Goal: Task Accomplishment & Management: Manage account settings

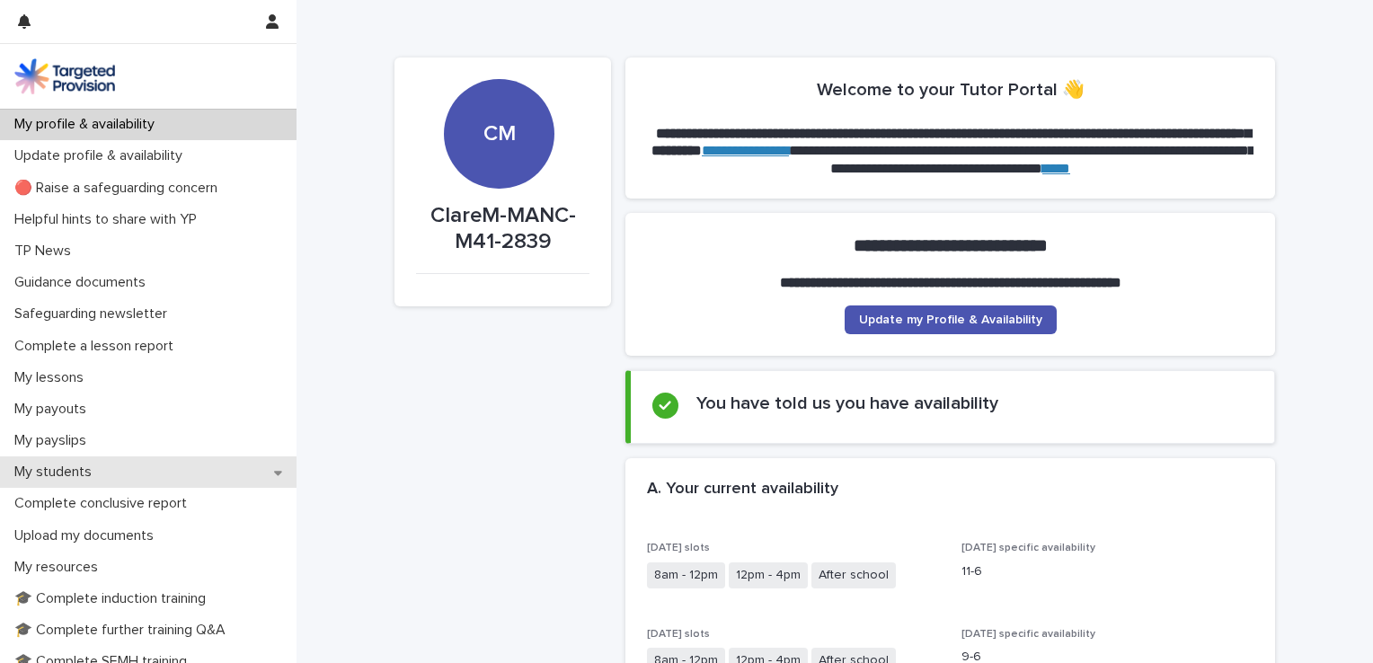
click at [102, 471] on p "My students" at bounding box center [56, 472] width 99 height 17
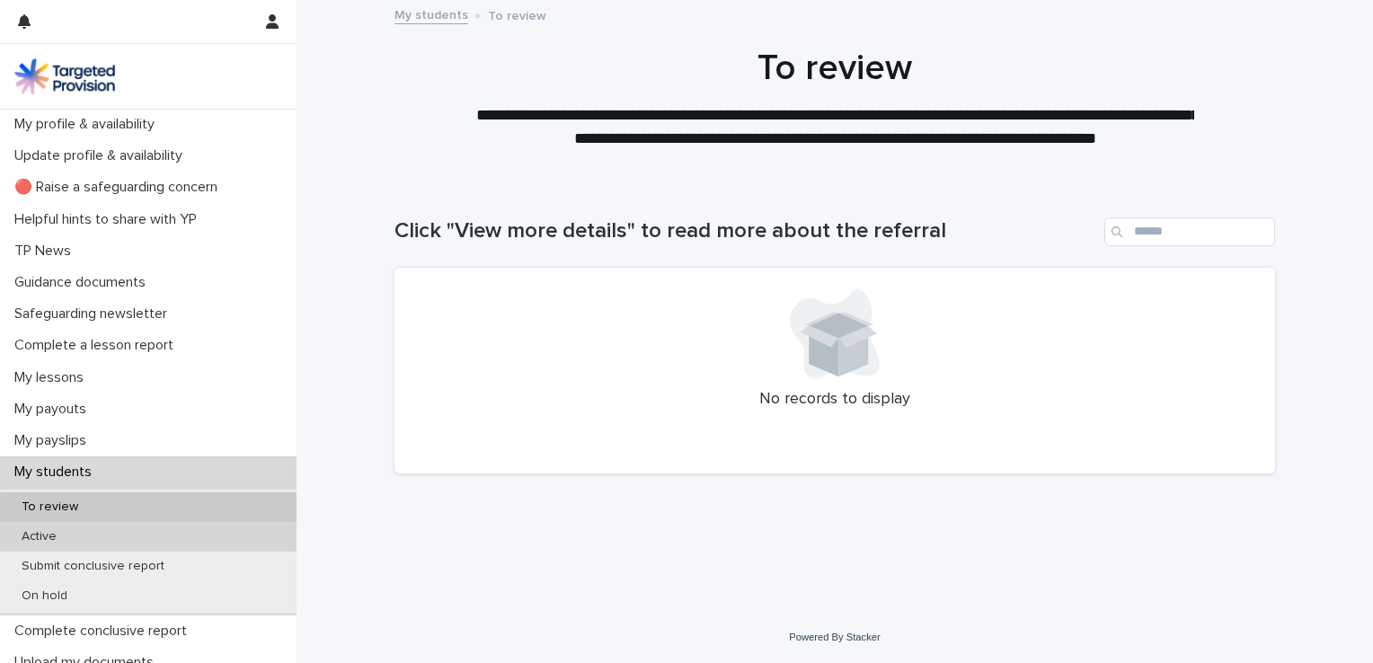
click at [111, 533] on div "Active" at bounding box center [148, 537] width 297 height 30
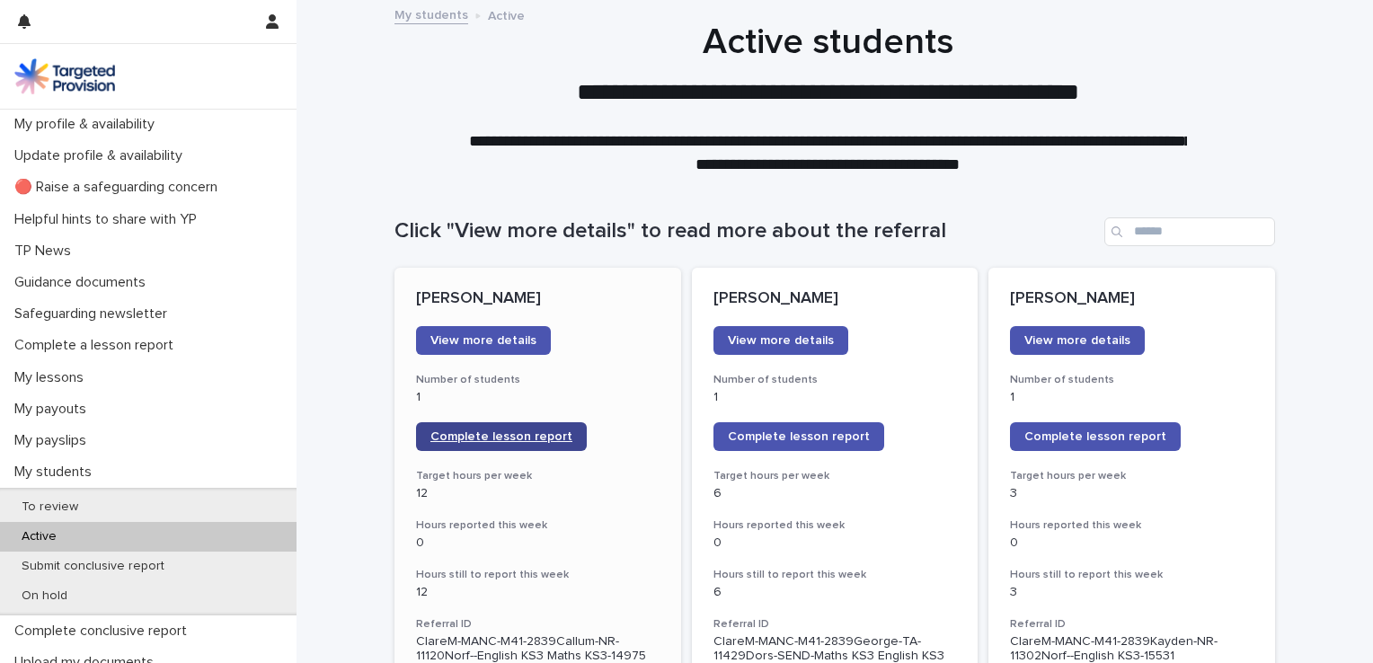
click at [536, 440] on span "Complete lesson report" at bounding box center [501, 436] width 142 height 13
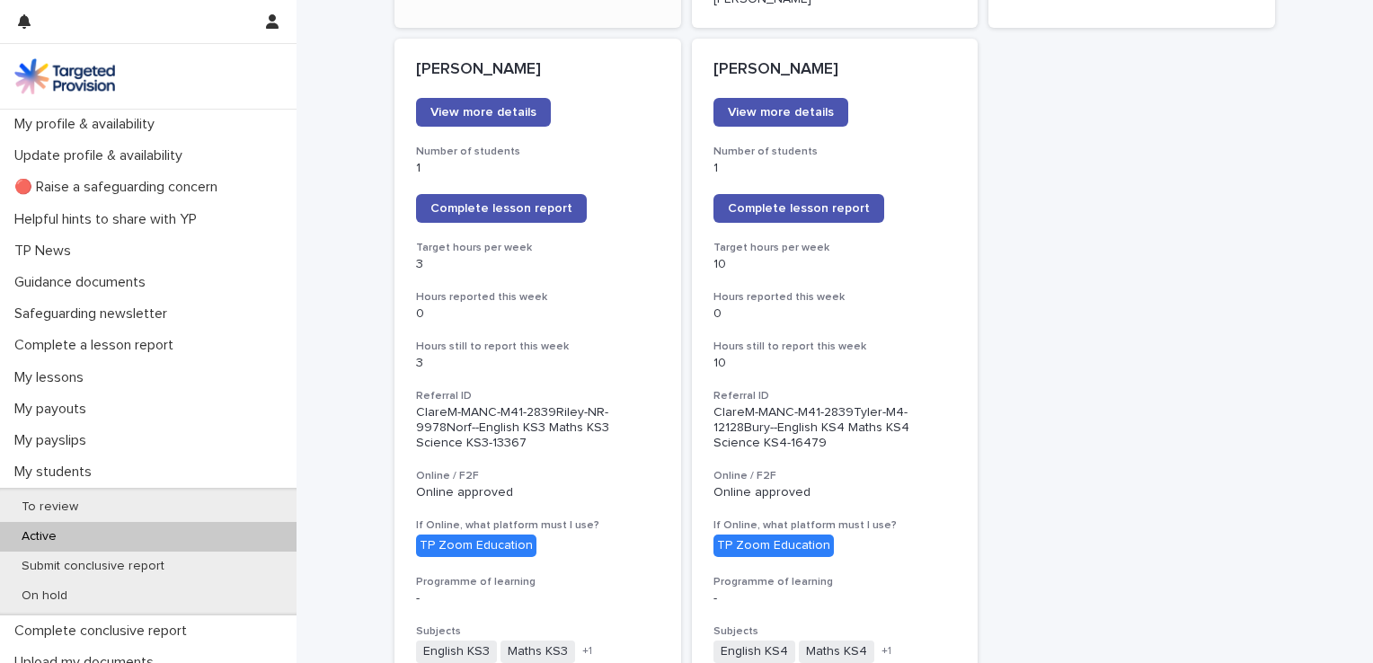
scroll to position [1495, 0]
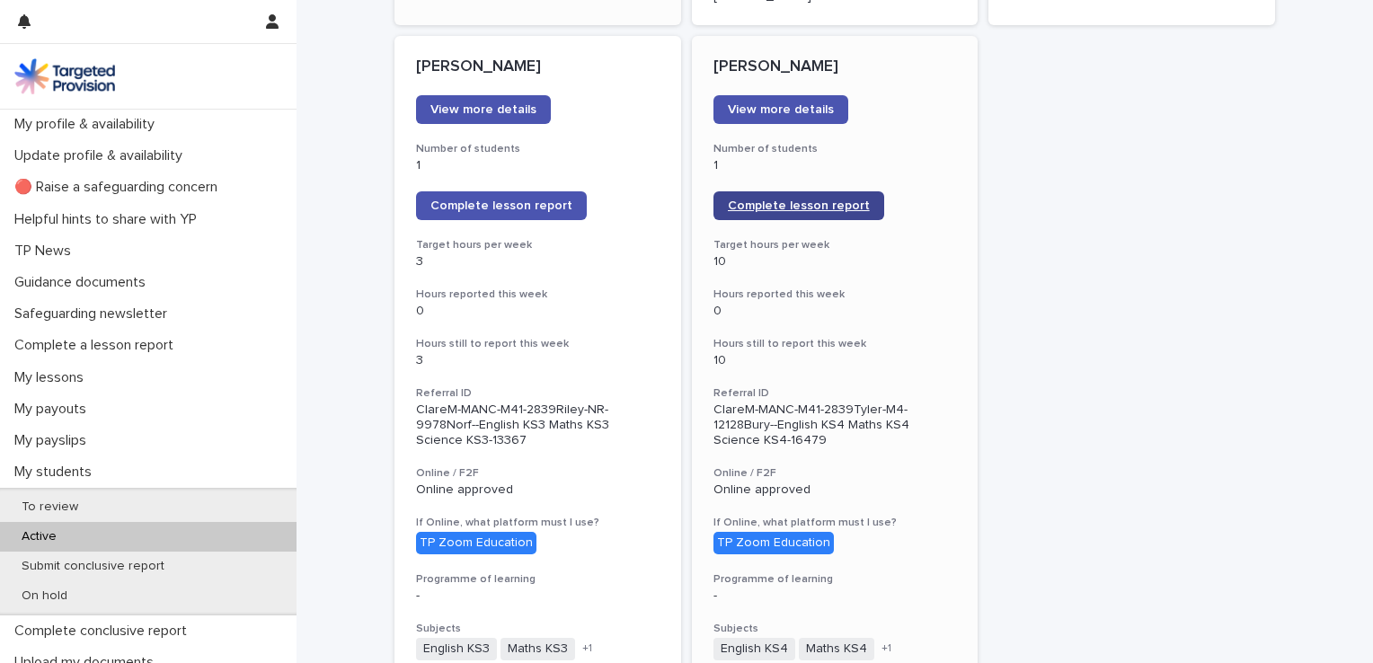
click at [797, 199] on span "Complete lesson report" at bounding box center [799, 205] width 142 height 13
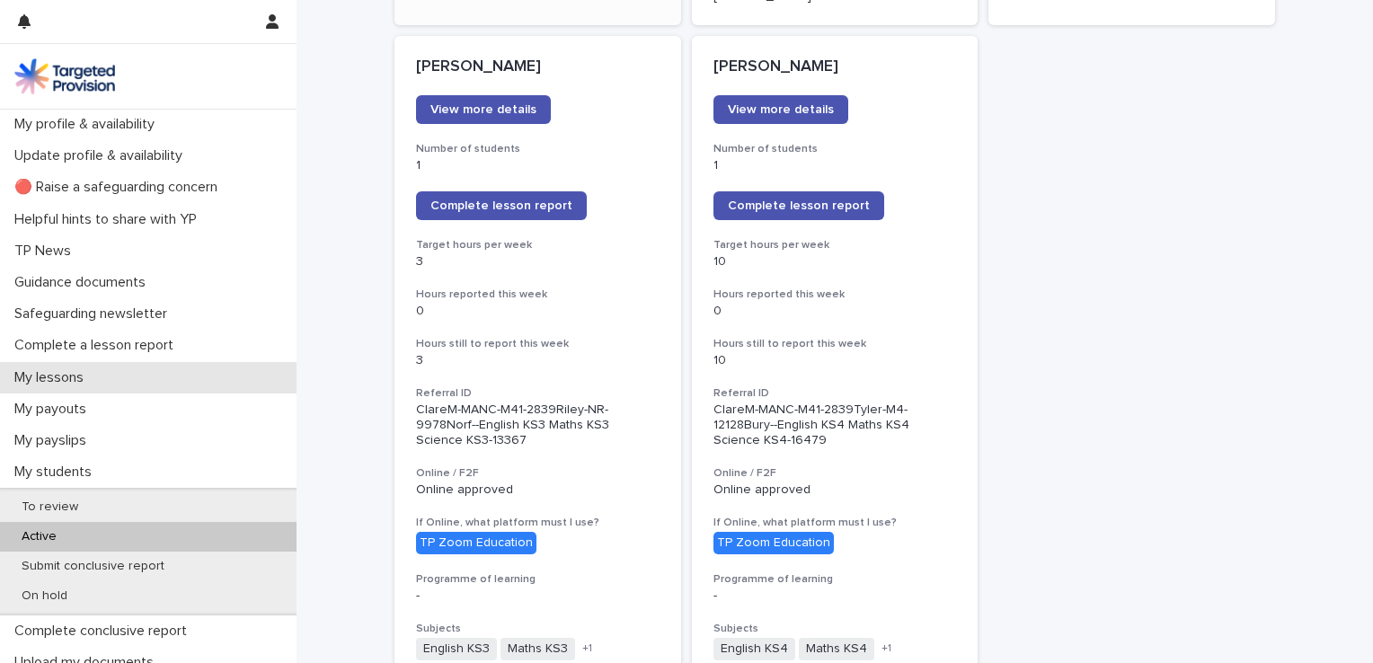
click at [67, 379] on p "My lessons" at bounding box center [52, 377] width 91 height 17
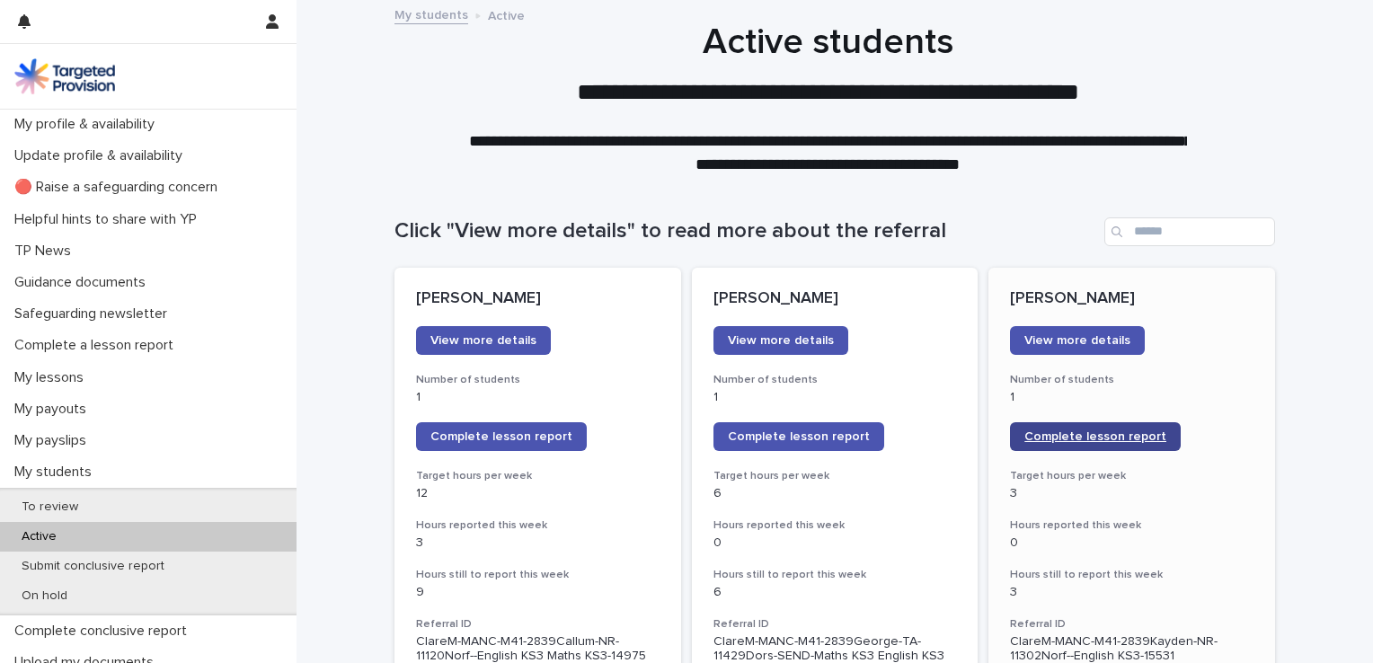
click at [1143, 433] on span "Complete lesson report" at bounding box center [1095, 436] width 142 height 13
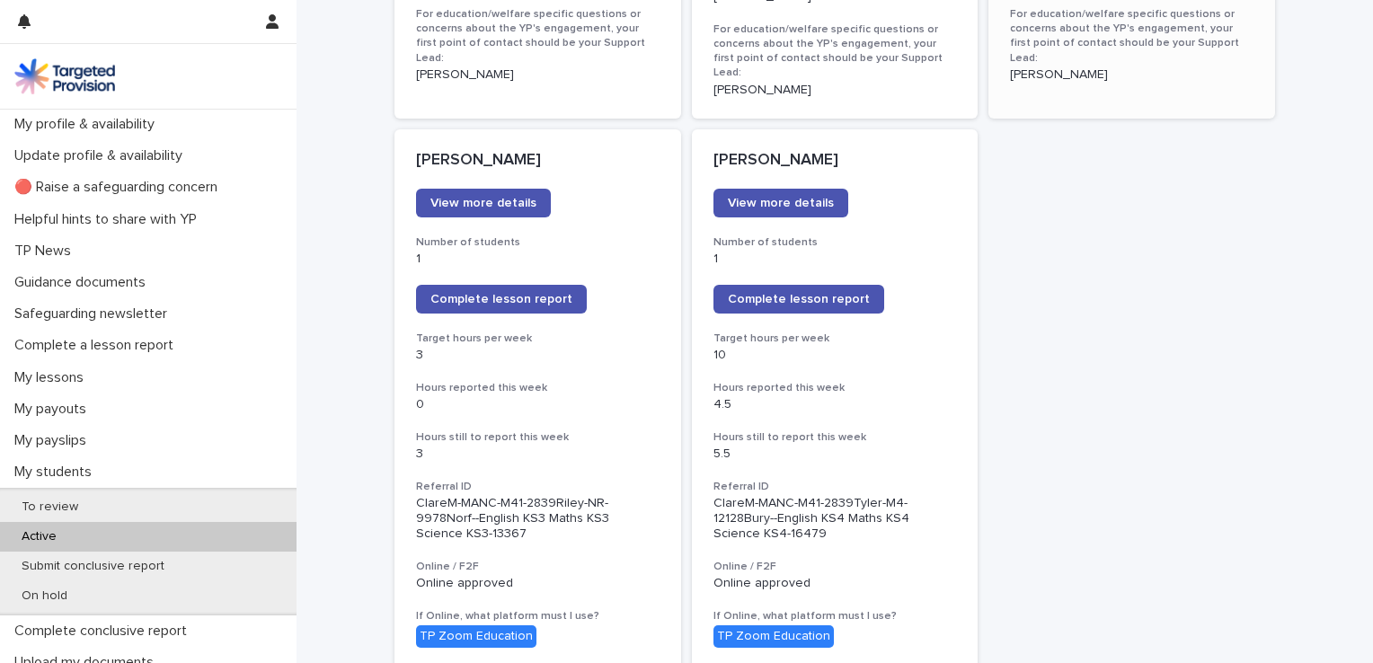
scroll to position [1445, 0]
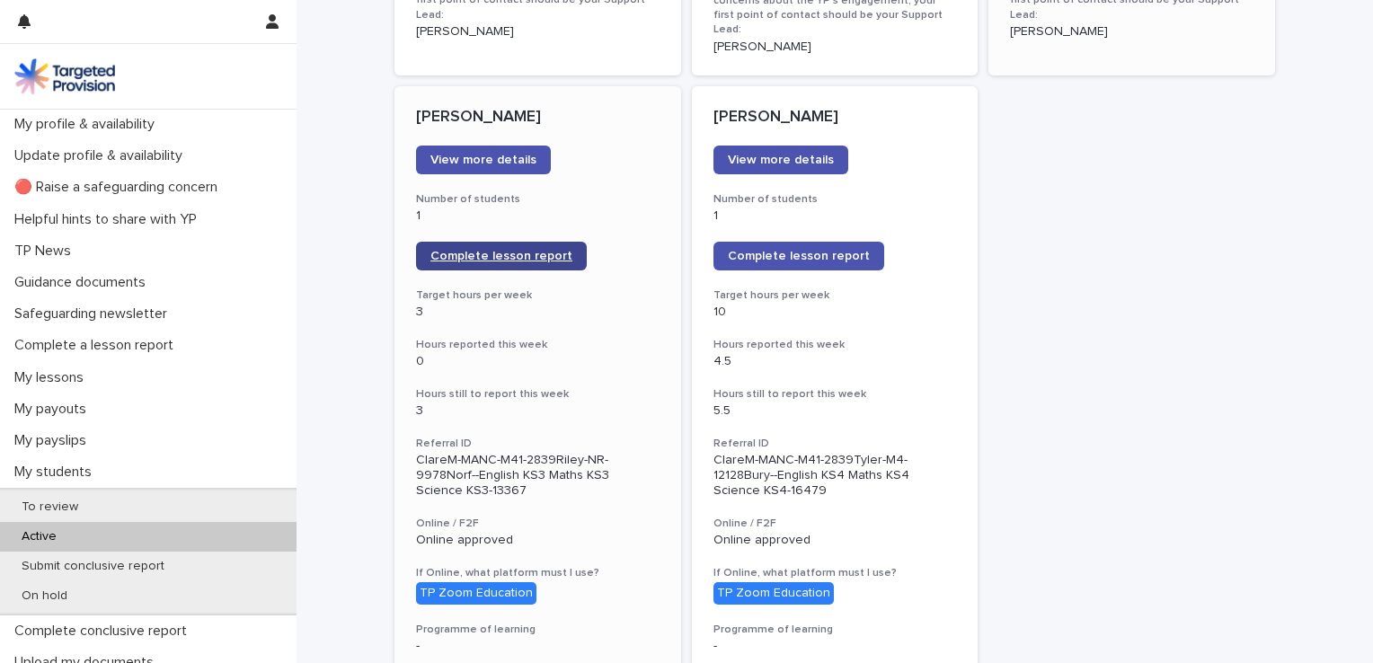
click at [503, 250] on span "Complete lesson report" at bounding box center [501, 256] width 142 height 13
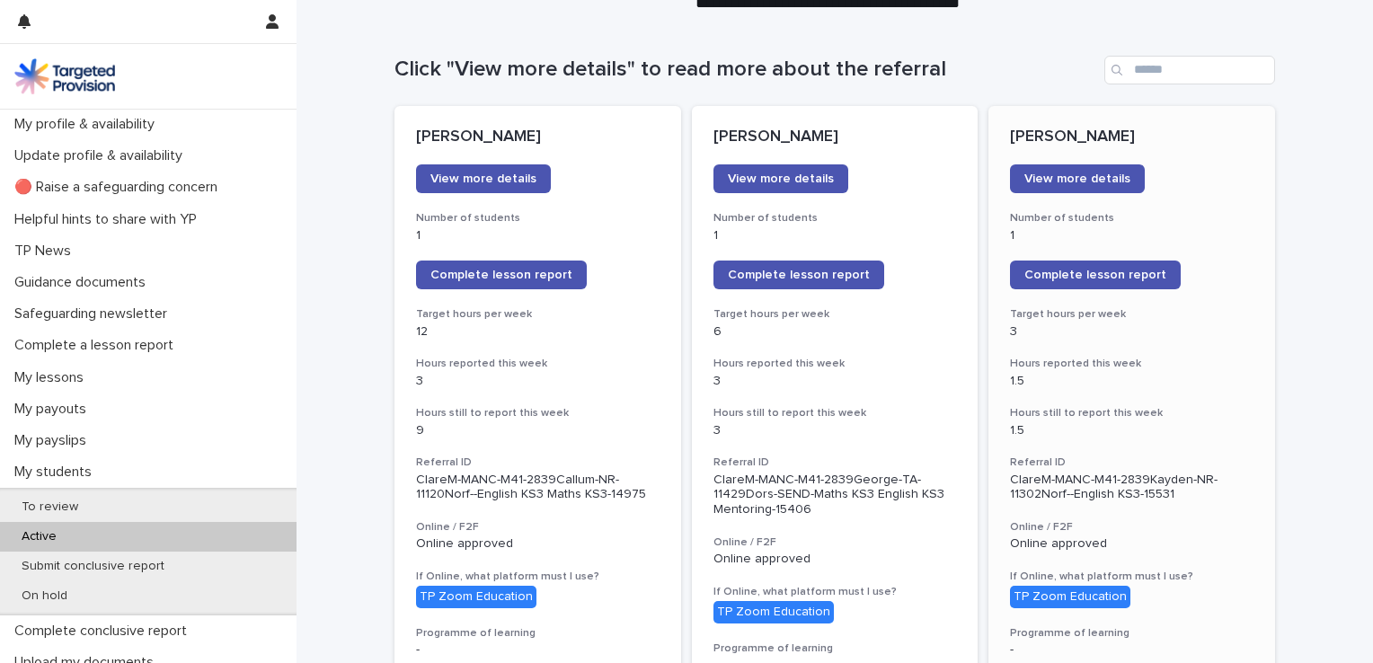
scroll to position [198, 0]
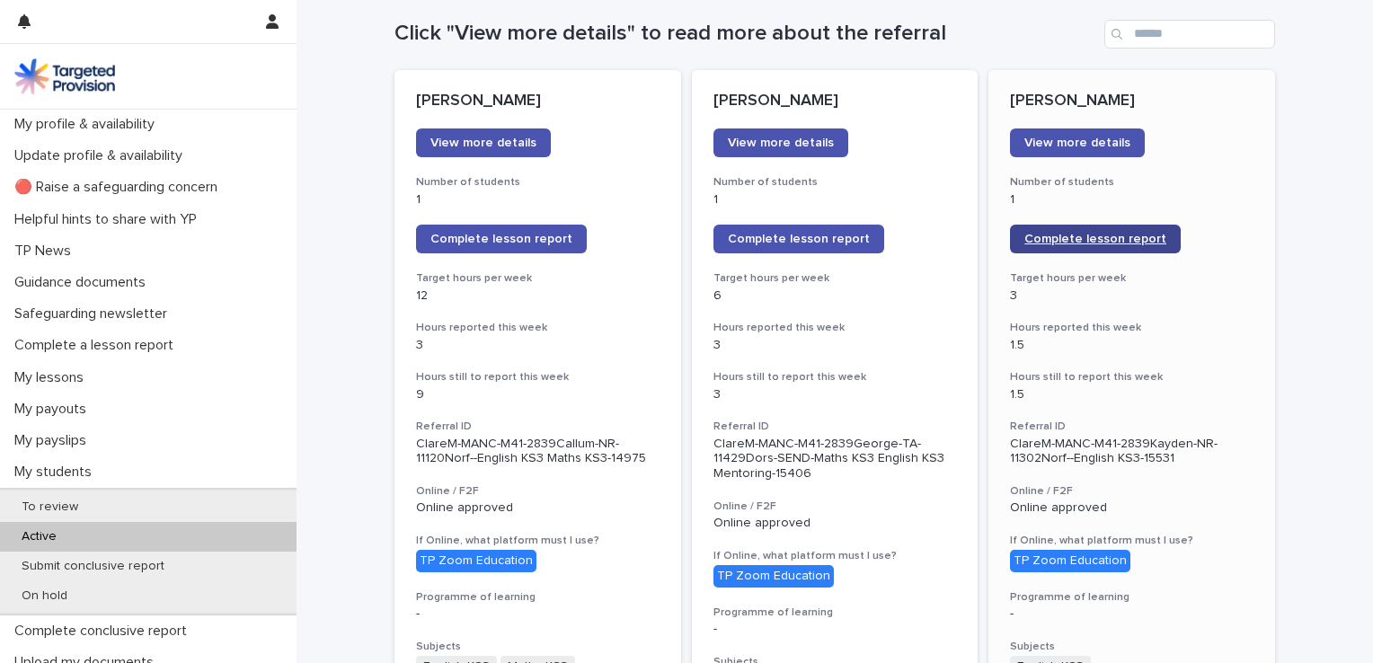
click at [1099, 243] on span "Complete lesson report" at bounding box center [1095, 239] width 142 height 13
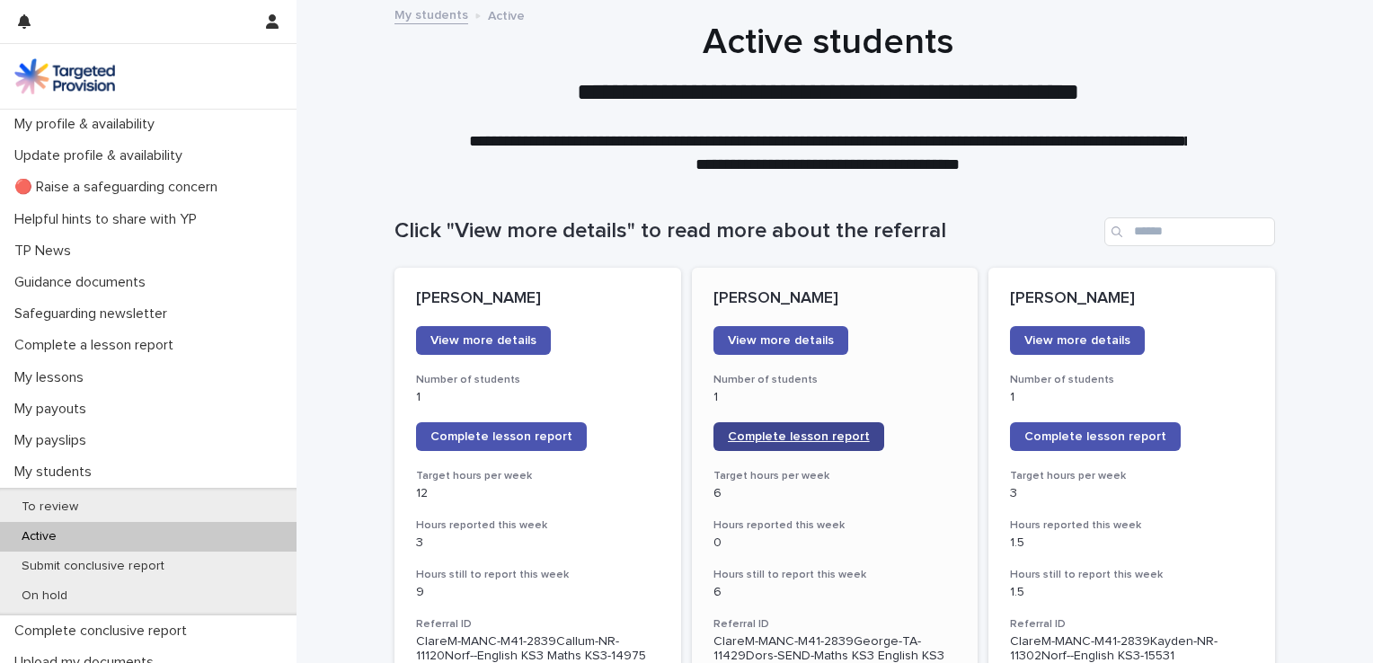
click at [762, 438] on span "Complete lesson report" at bounding box center [799, 436] width 142 height 13
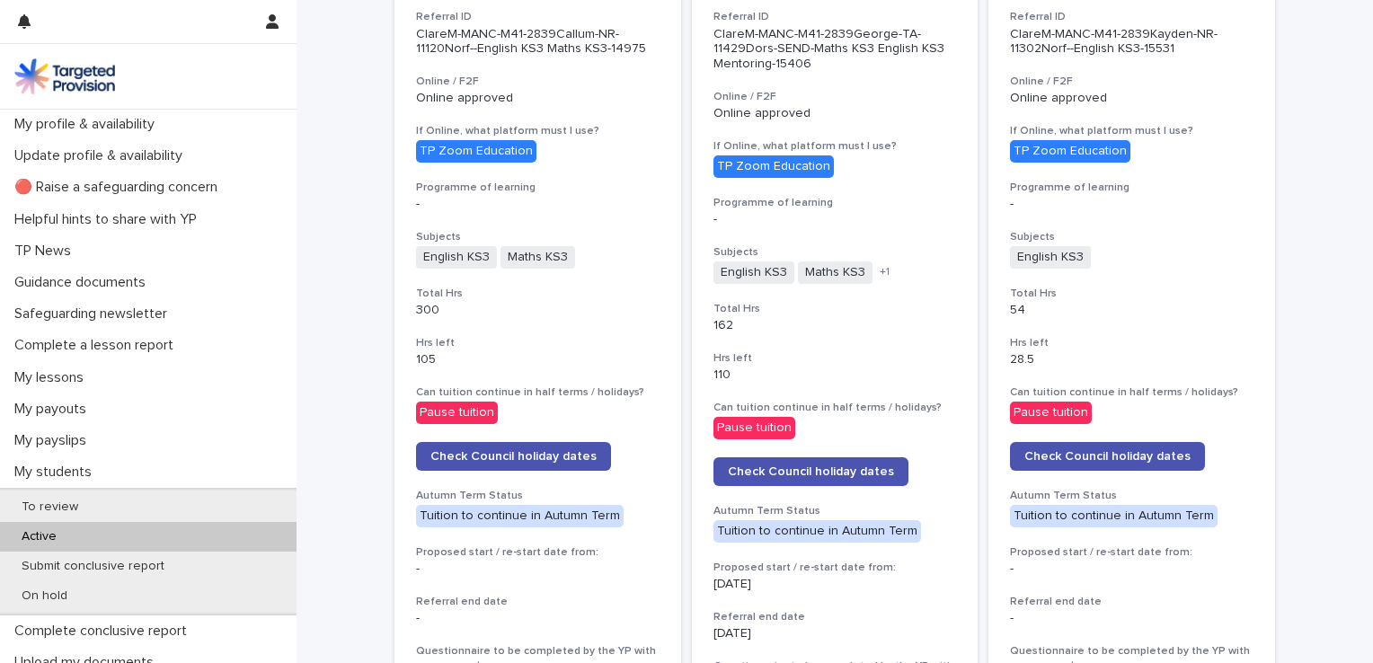
scroll to position [1132, 0]
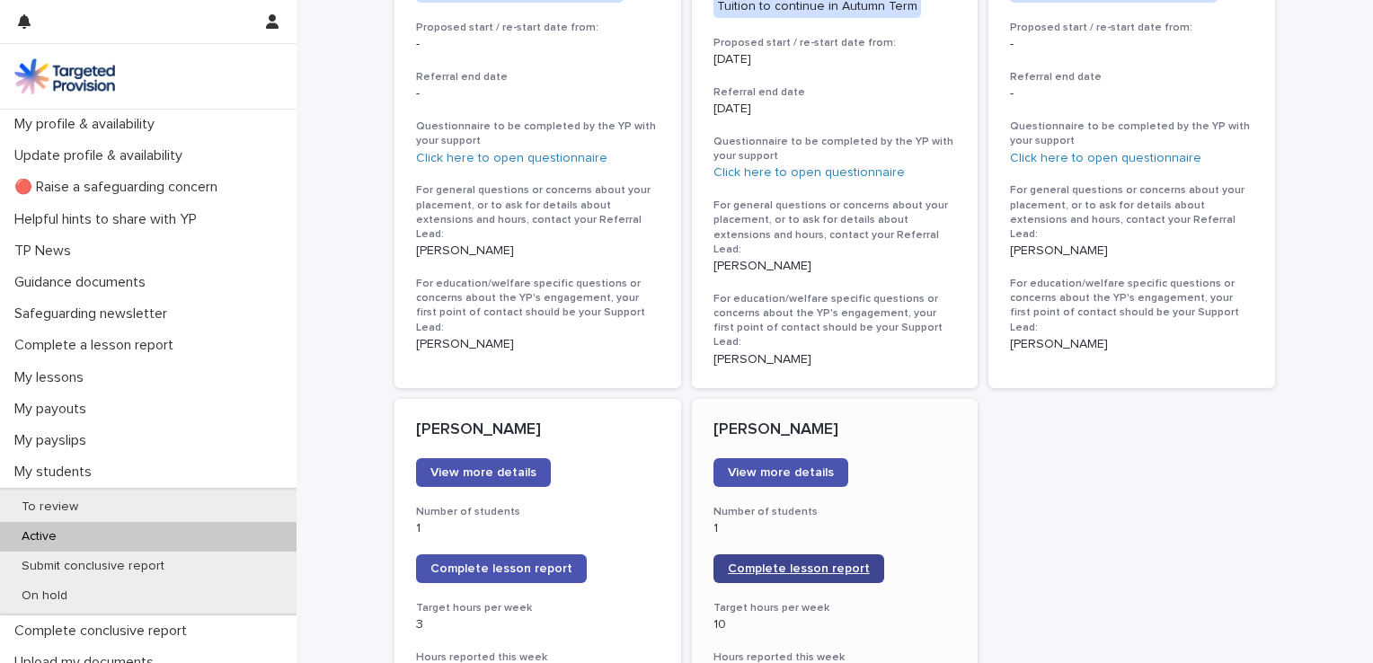
click at [751, 562] on span "Complete lesson report" at bounding box center [799, 568] width 142 height 13
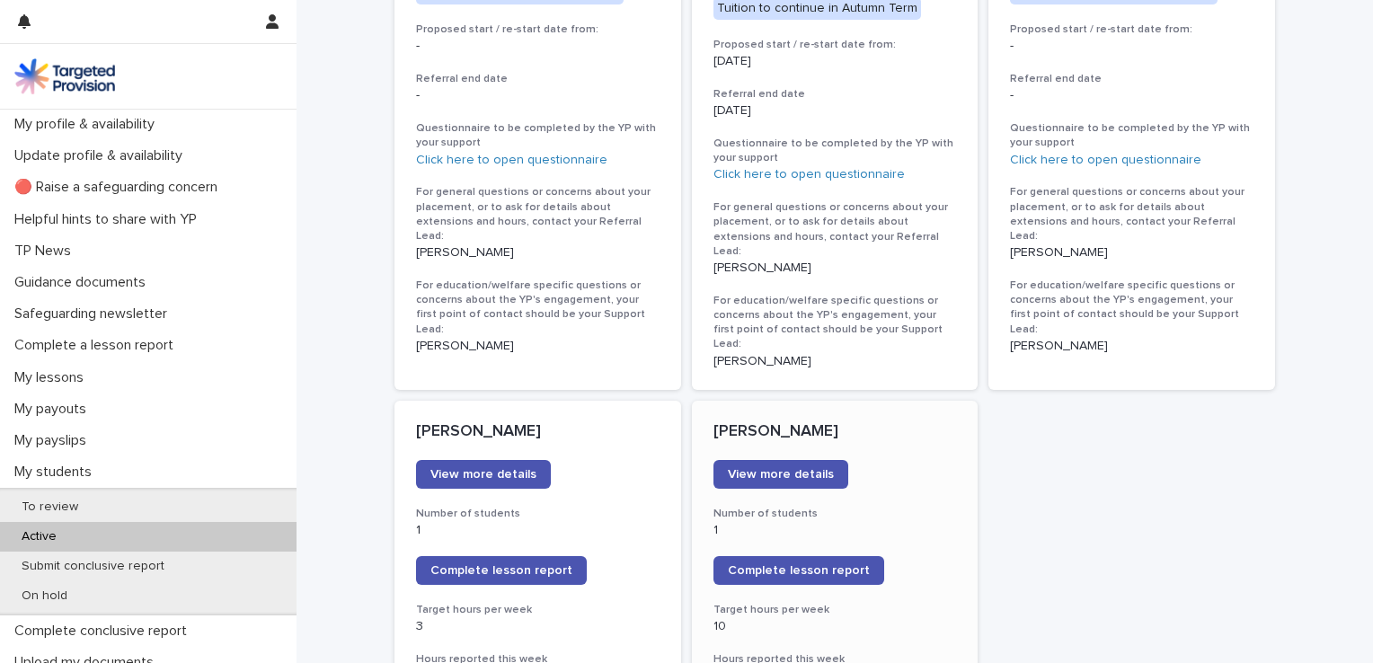
scroll to position [134, 0]
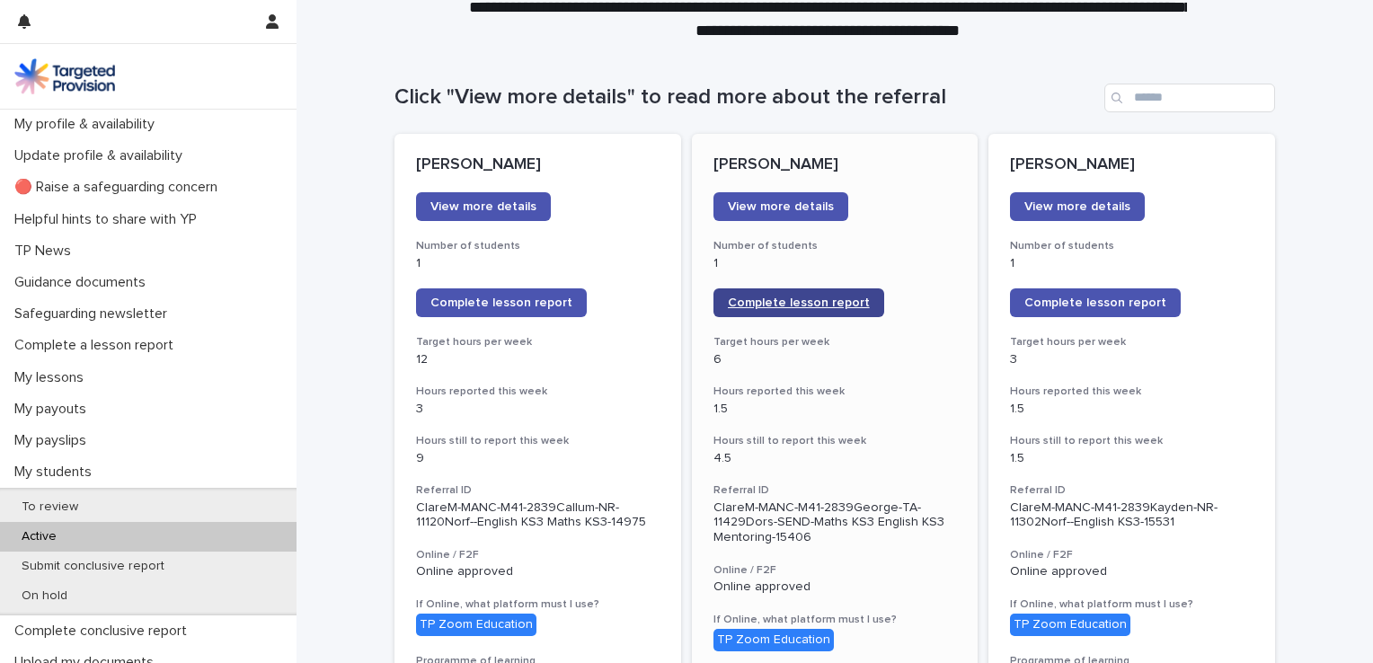
click at [816, 306] on span "Complete lesson report" at bounding box center [799, 303] width 142 height 13
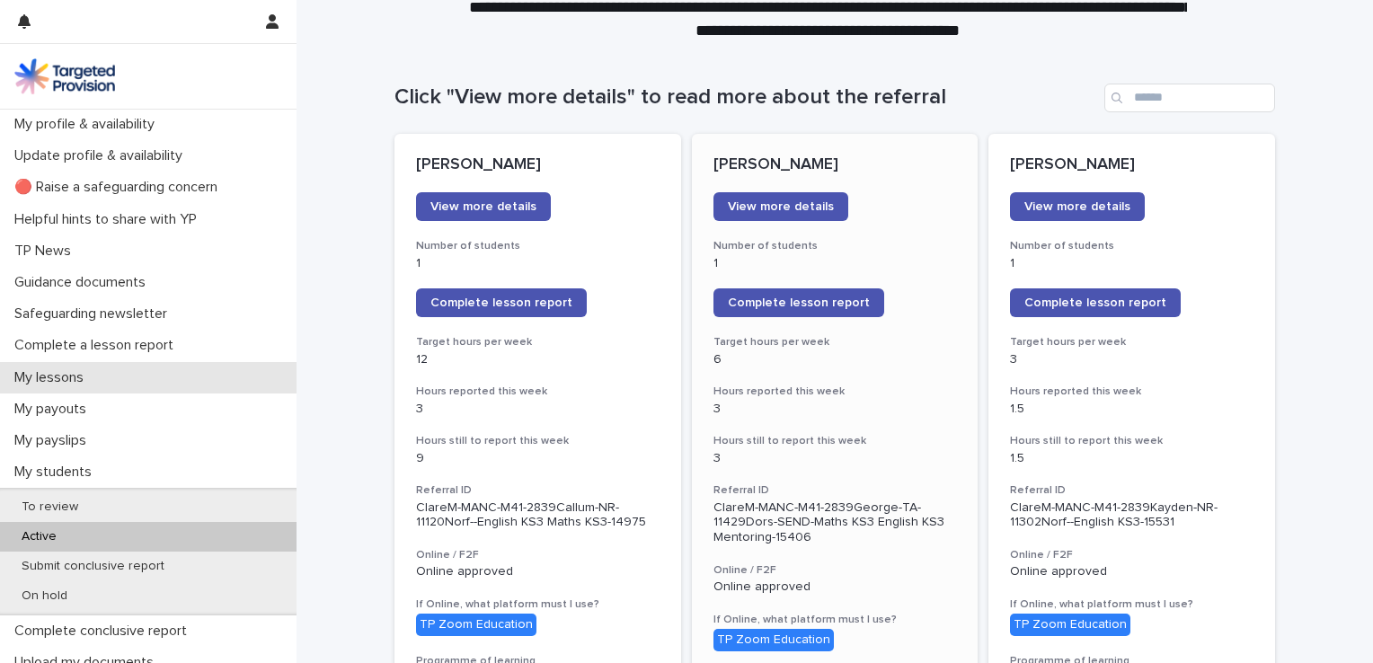
click at [77, 376] on p "My lessons" at bounding box center [52, 377] width 91 height 17
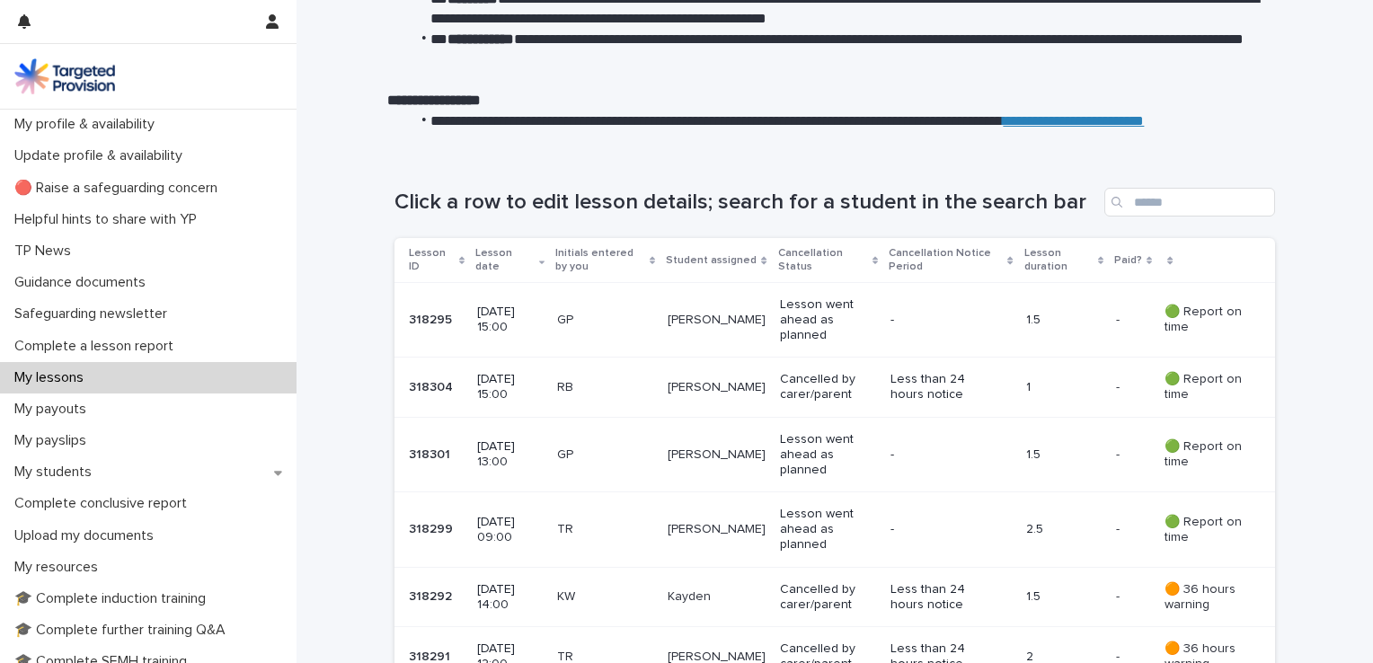
scroll to position [166, 0]
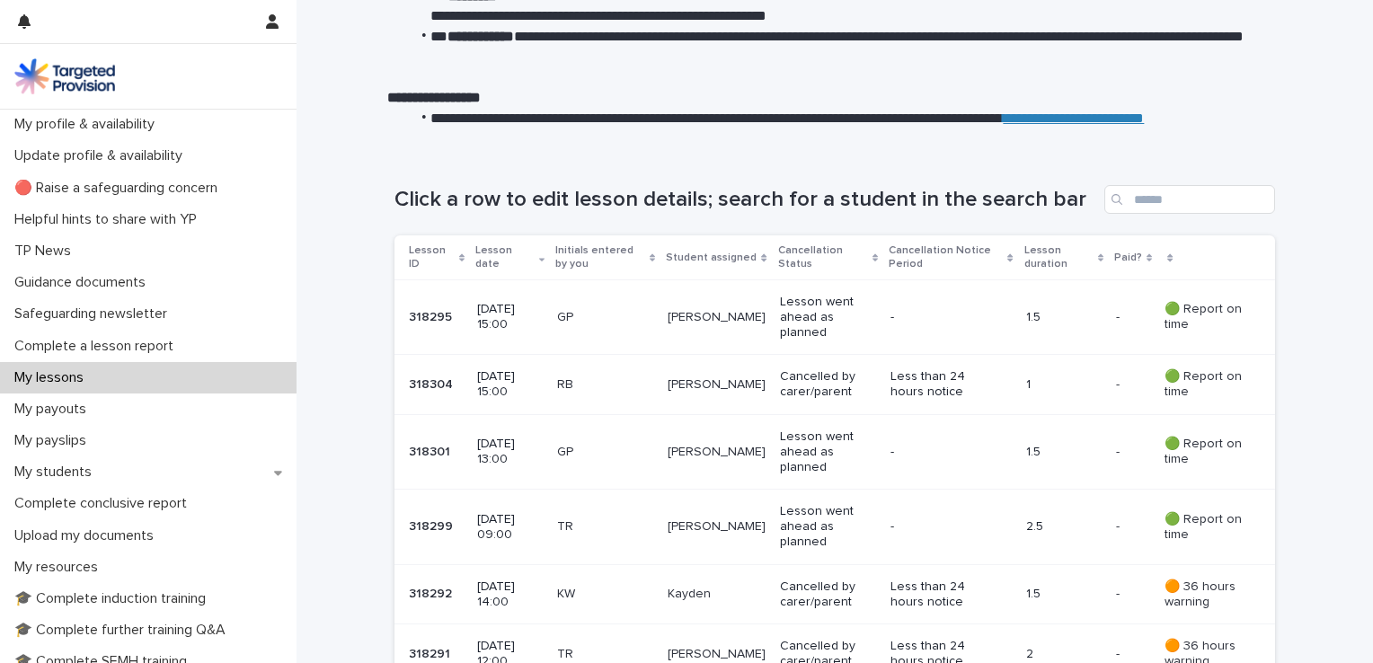
click at [529, 303] on p "[DATE] 15:00" at bounding box center [510, 317] width 66 height 31
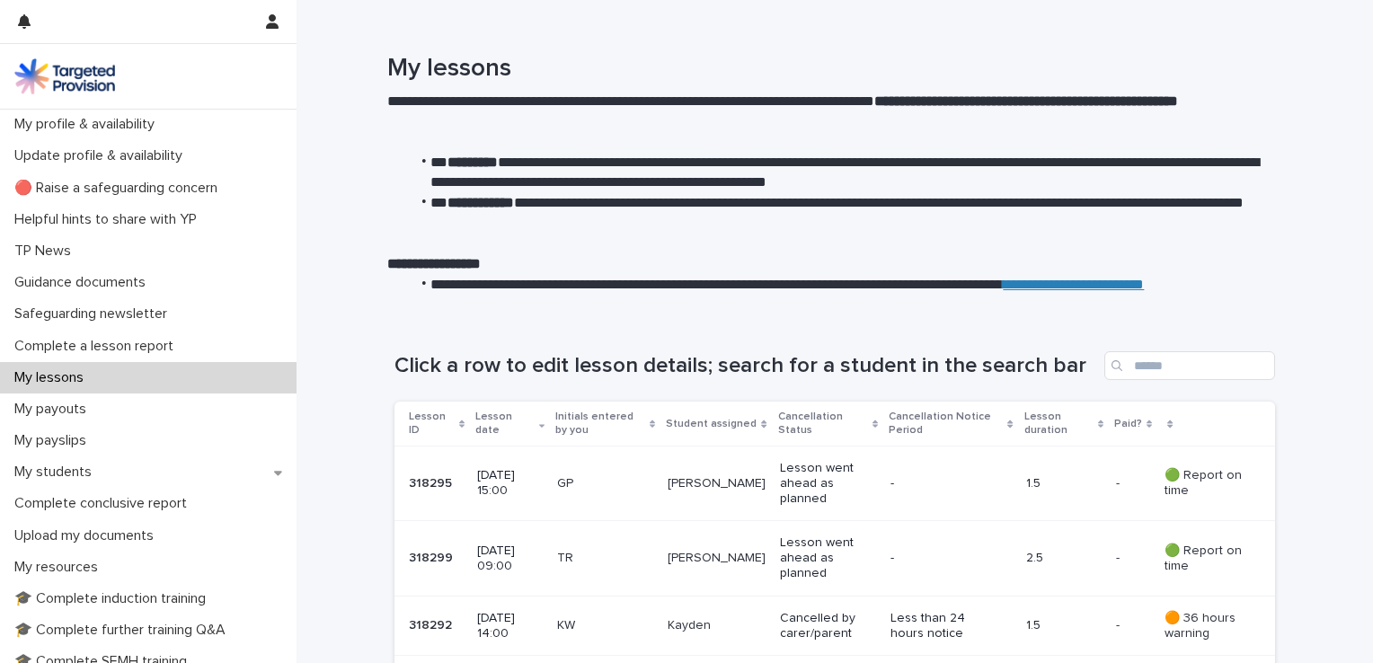
click at [488, 540] on div "[DATE] 09:00" at bounding box center [510, 557] width 66 height 34
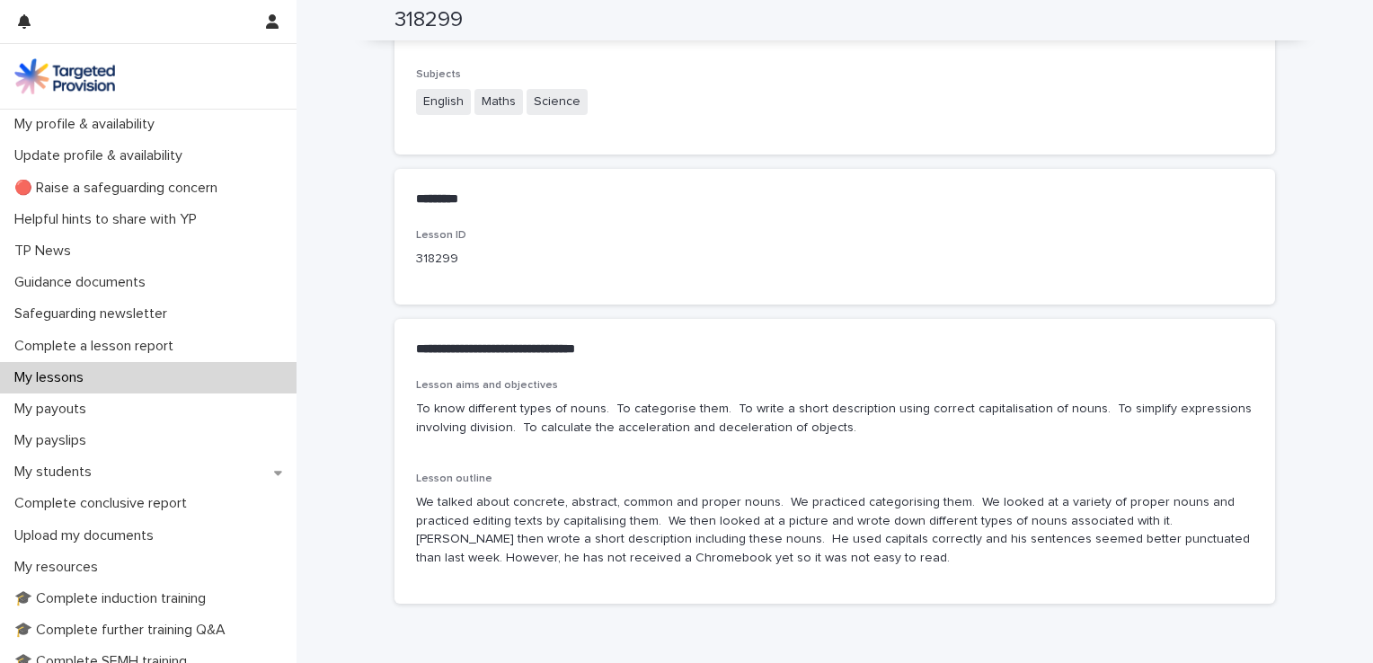
scroll to position [776, 0]
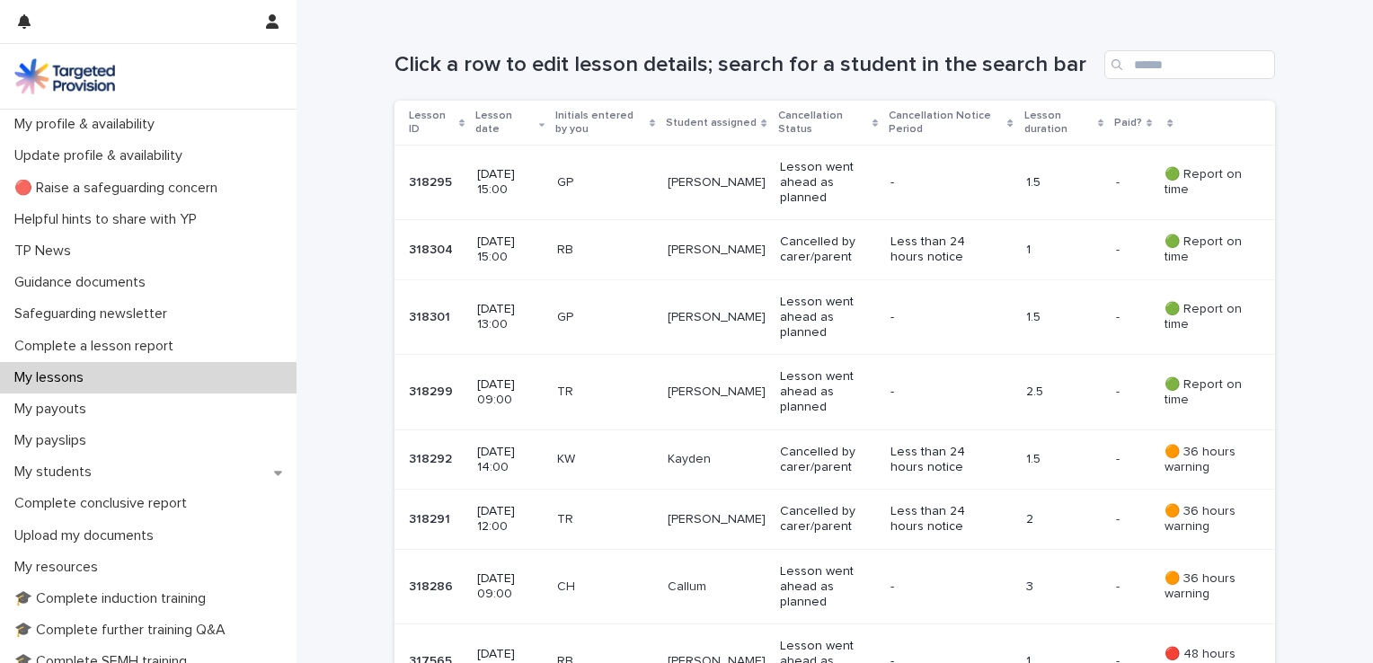
scroll to position [307, 0]
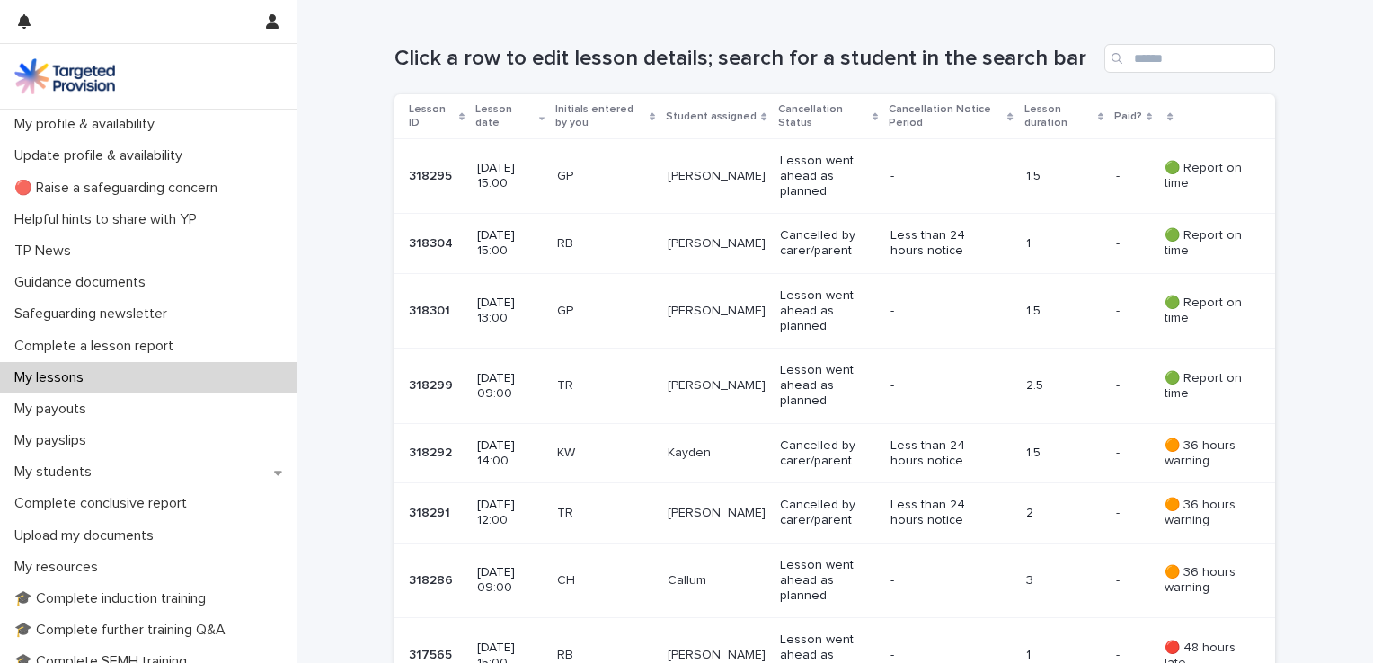
click at [526, 303] on p "16 September 2025 13:00" at bounding box center [510, 311] width 66 height 31
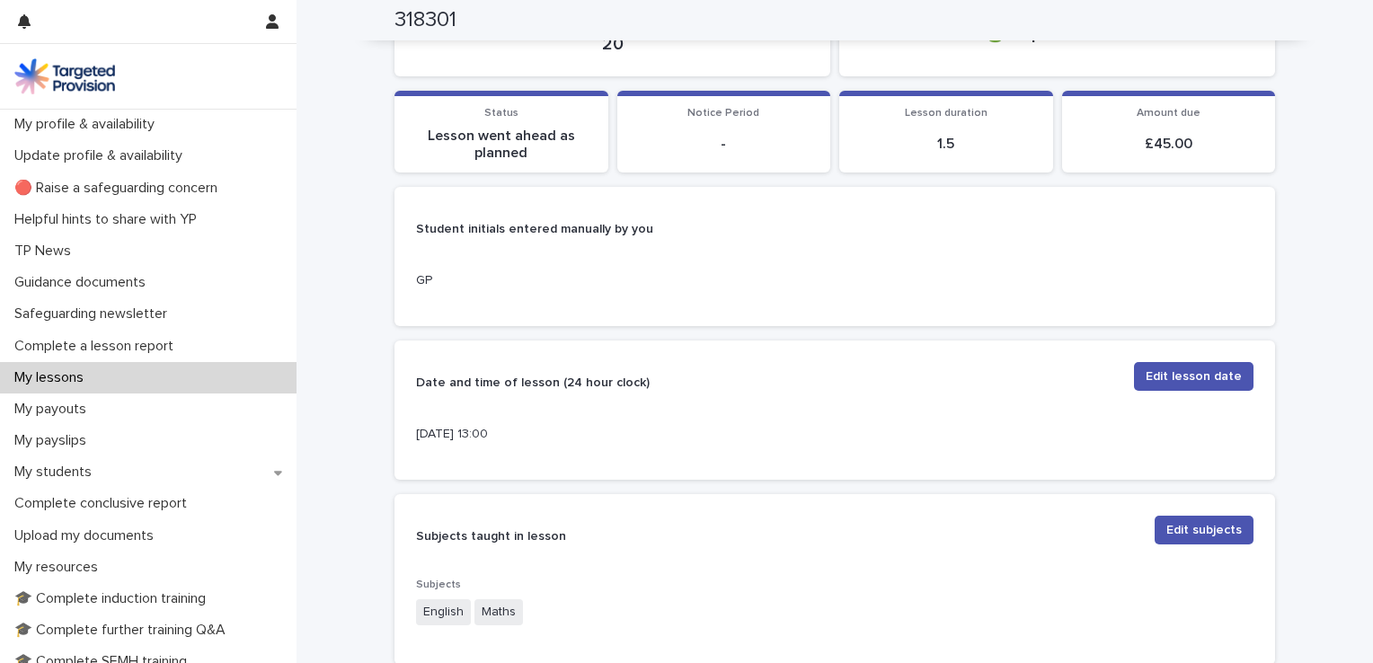
scroll to position [273, 0]
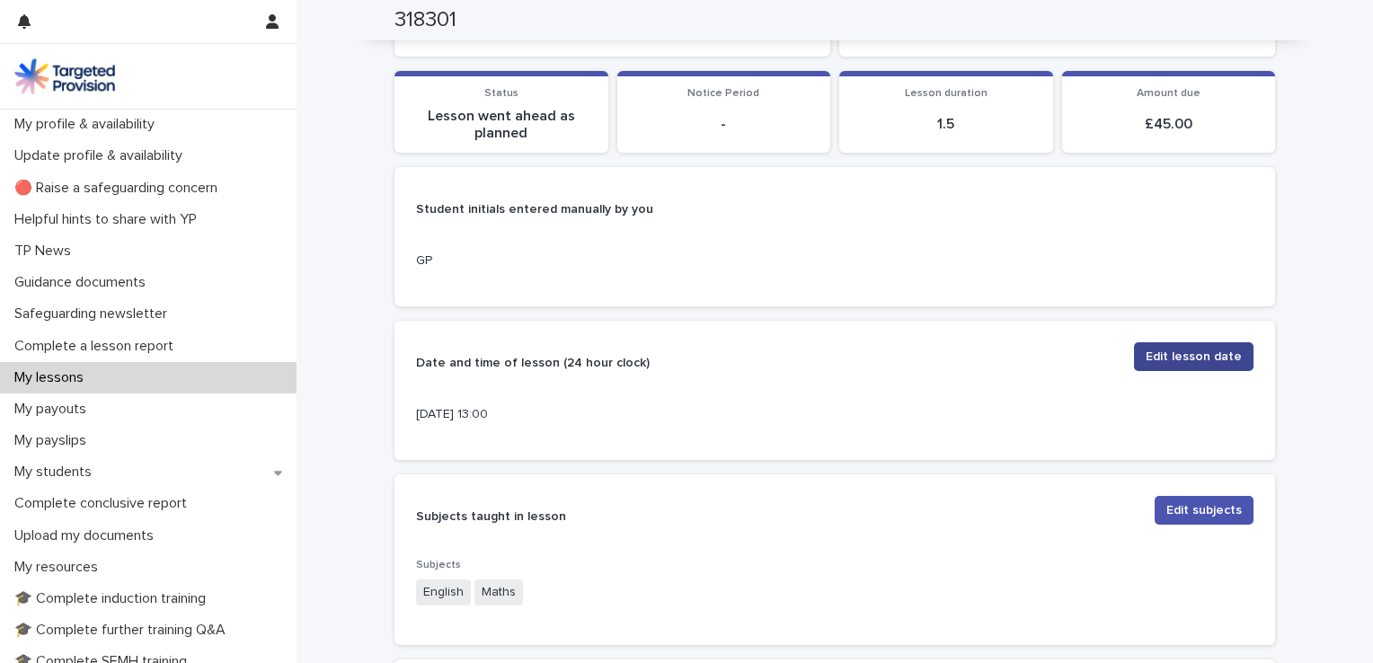
click at [1195, 355] on span "Edit lesson date" at bounding box center [1194, 357] width 96 height 18
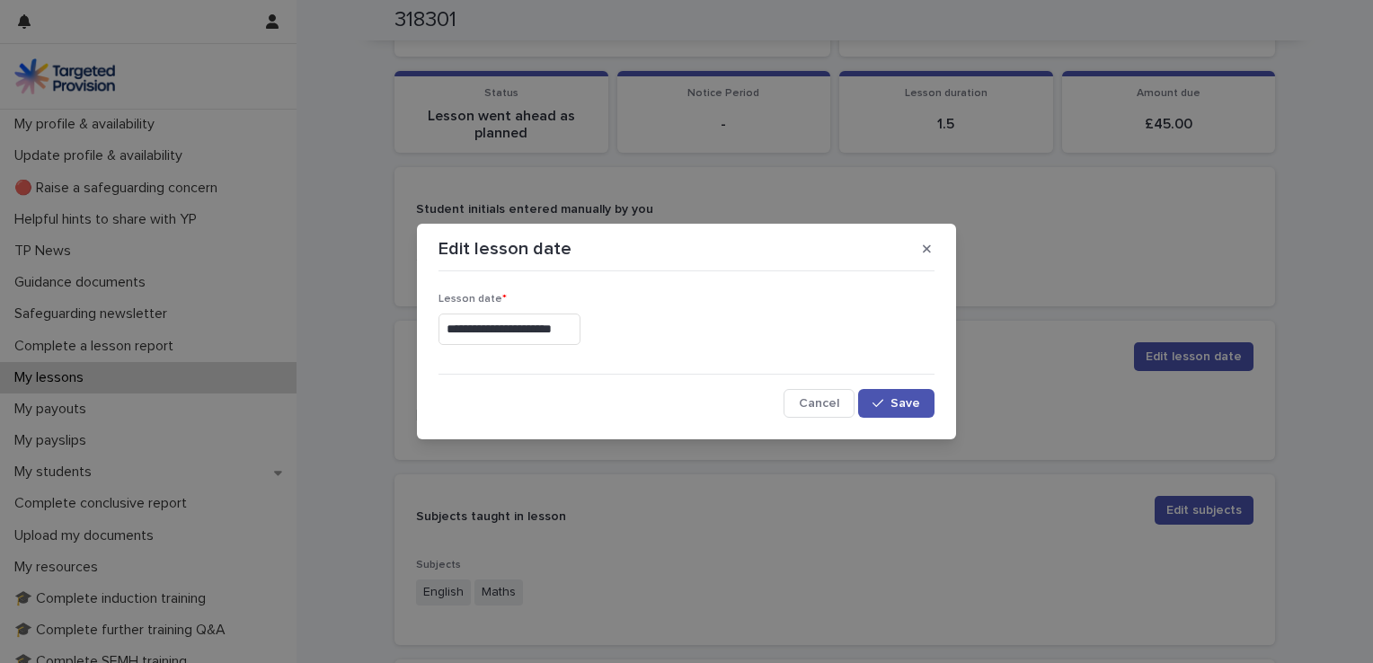
click at [463, 322] on input "**********" at bounding box center [509, 329] width 142 height 31
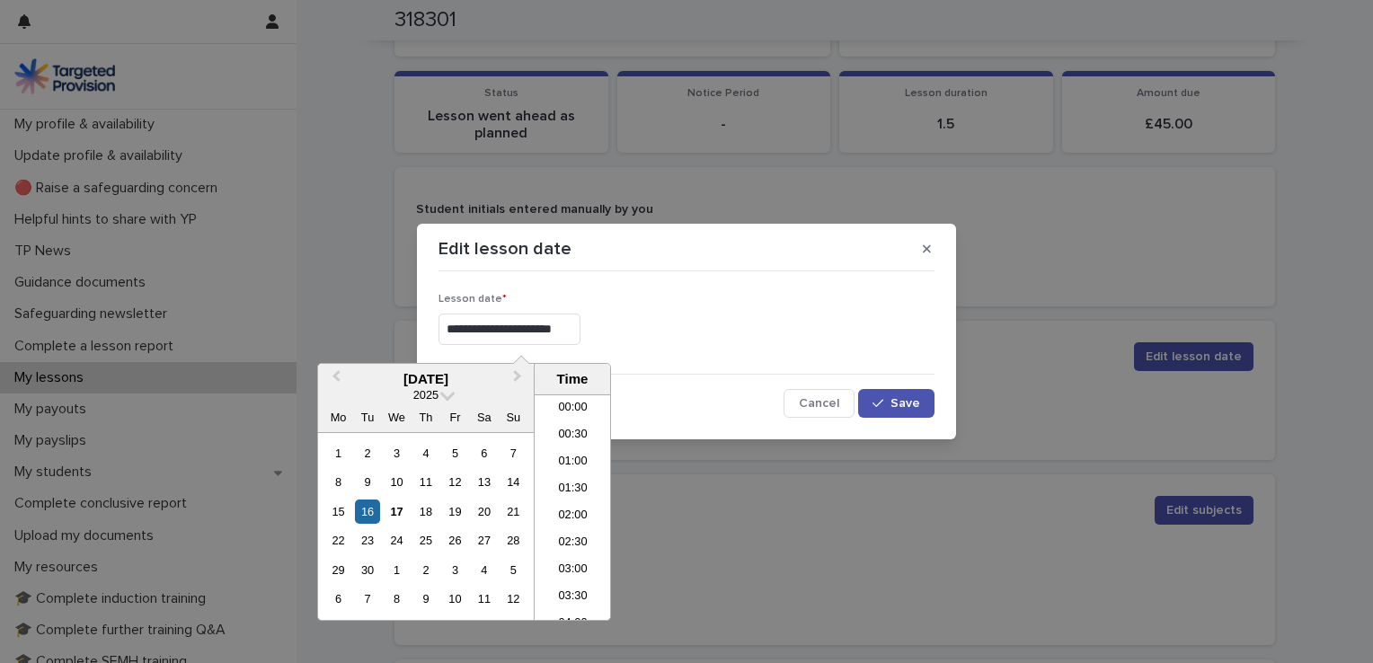
scroll to position [602, 0]
click at [335, 508] on div "15" at bounding box center [338, 512] width 24 height 24
type input "**********"
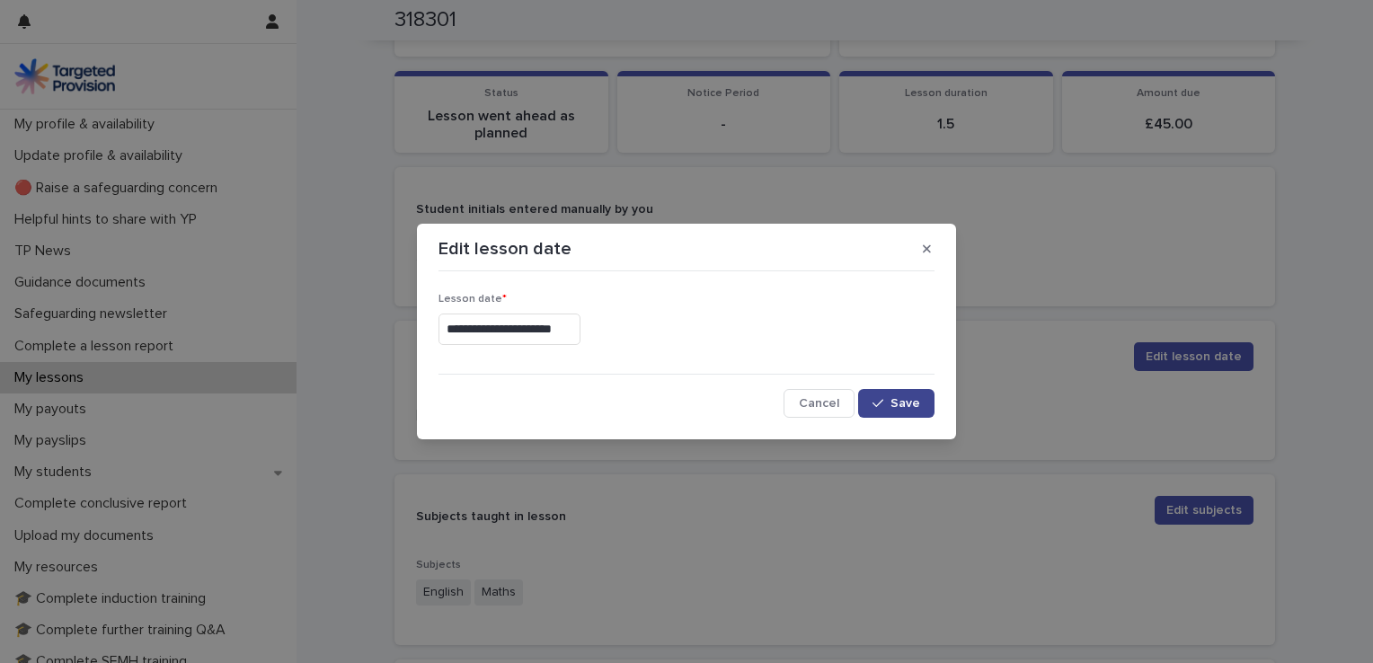
click at [920, 406] on button "Save" at bounding box center [896, 403] width 76 height 29
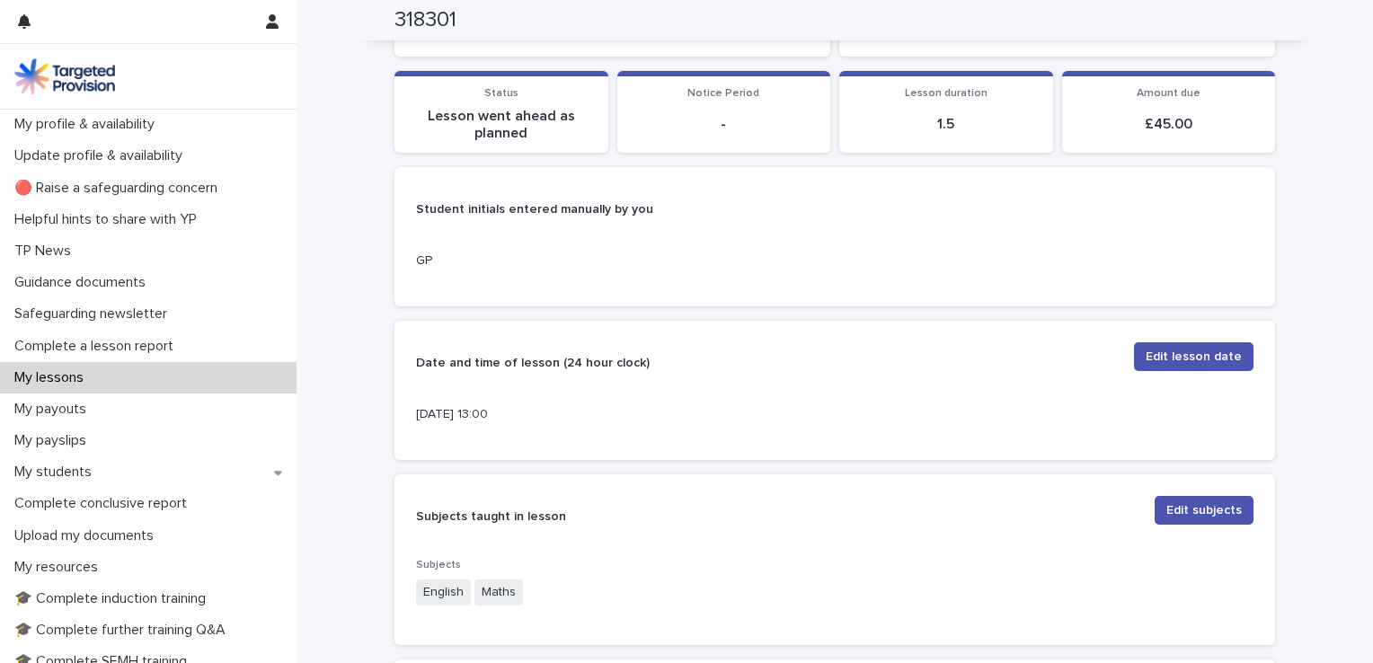
click at [173, 376] on div "My lessons" at bounding box center [148, 377] width 297 height 31
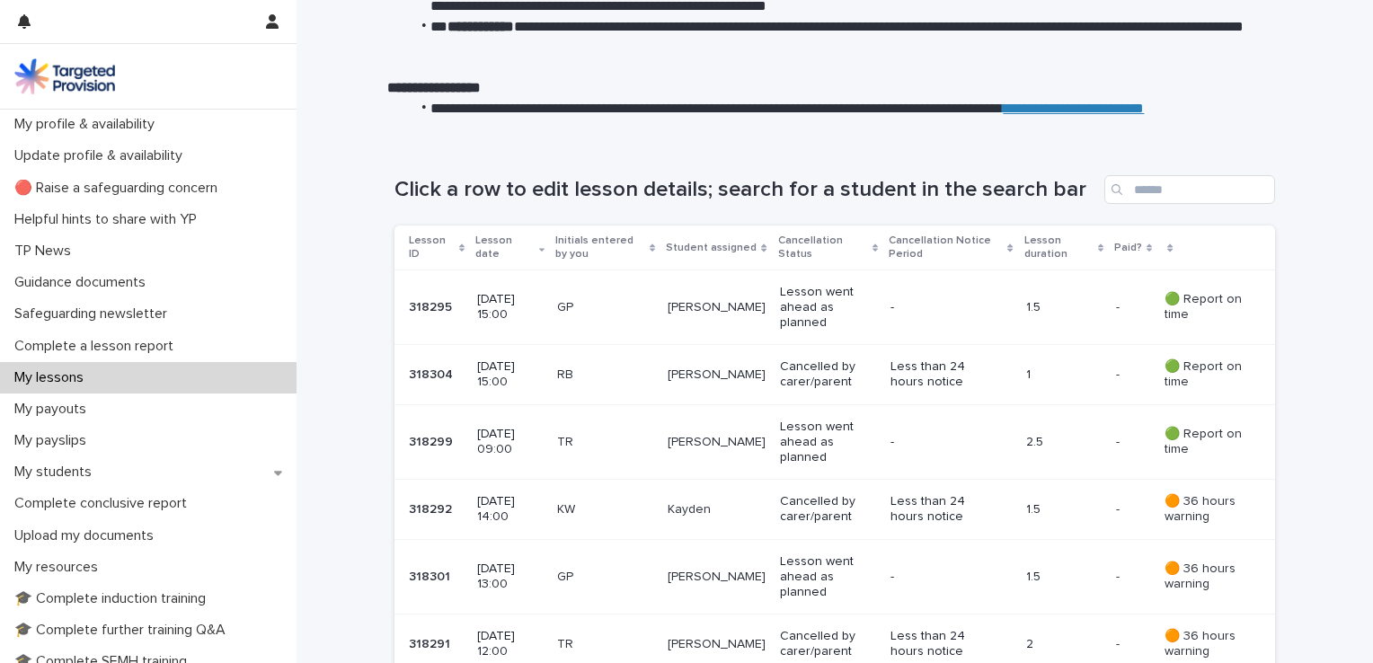
scroll to position [173, 0]
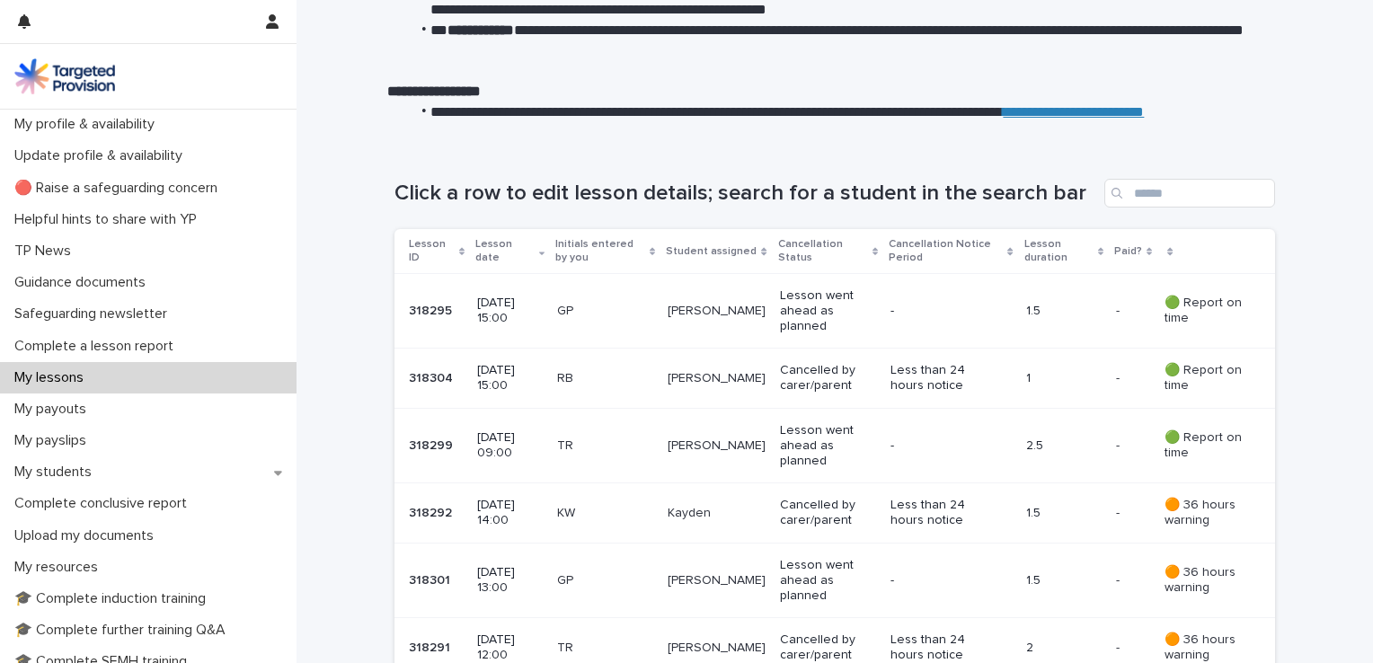
click at [532, 297] on p "[DATE] 15:00" at bounding box center [510, 311] width 66 height 31
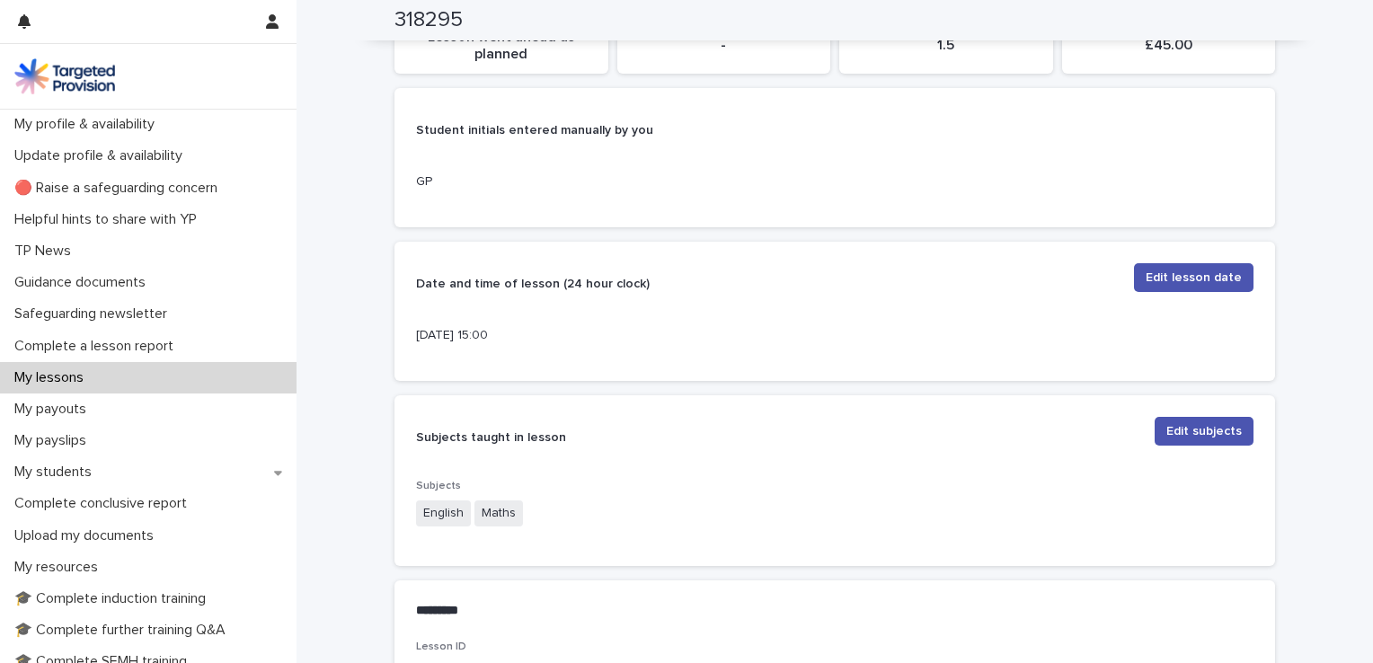
scroll to position [359, 0]
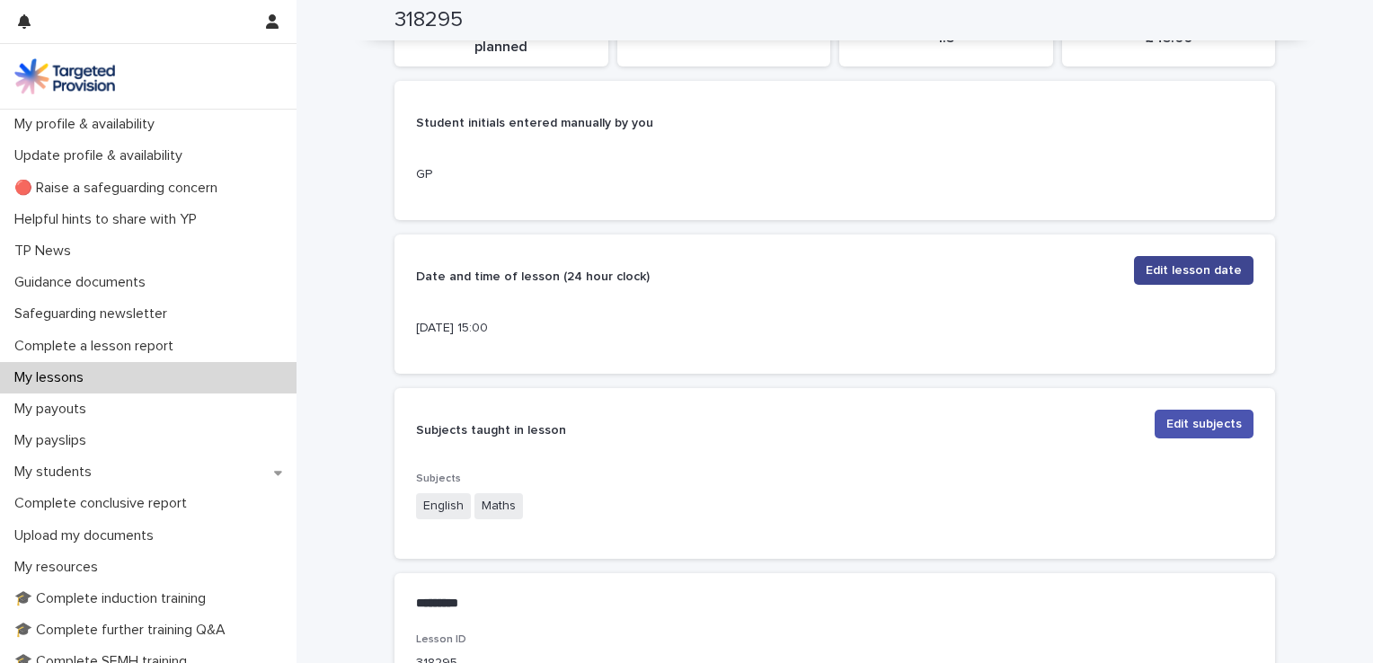
click at [1226, 264] on span "Edit lesson date" at bounding box center [1194, 270] width 96 height 18
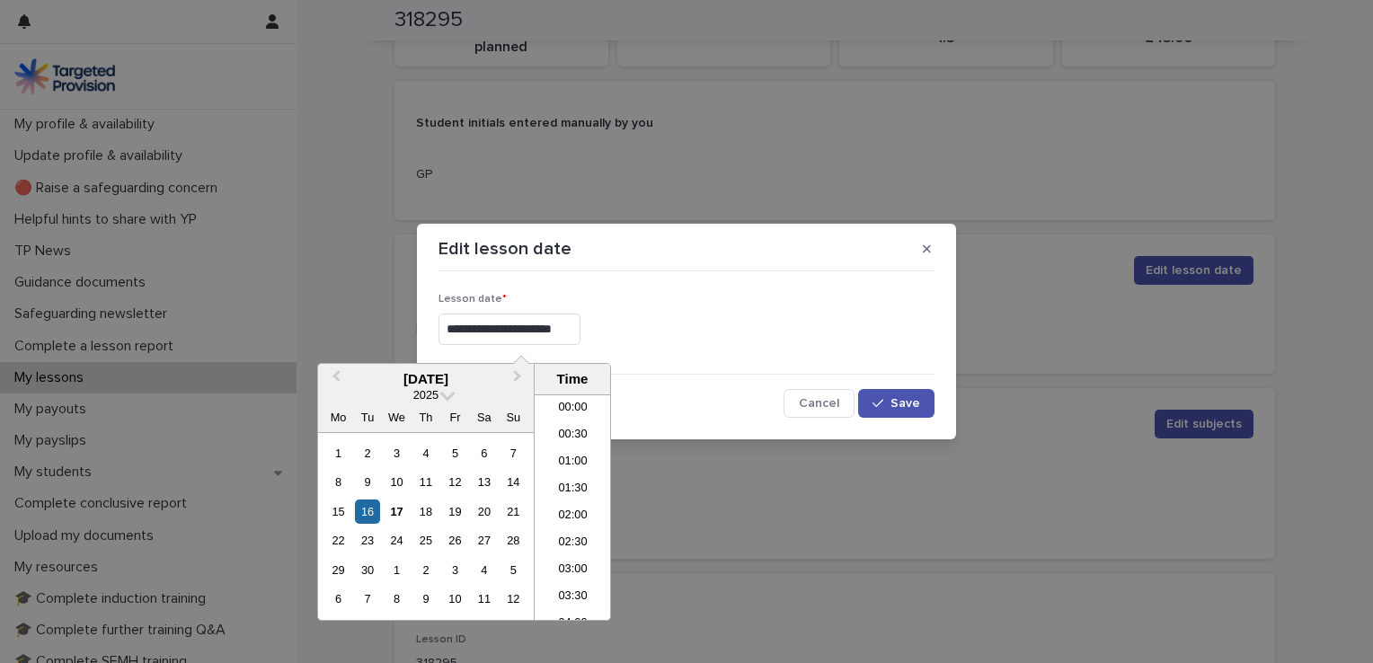
click at [579, 338] on input "**********" at bounding box center [509, 329] width 142 height 31
click at [581, 397] on li "13:00" at bounding box center [573, 399] width 76 height 27
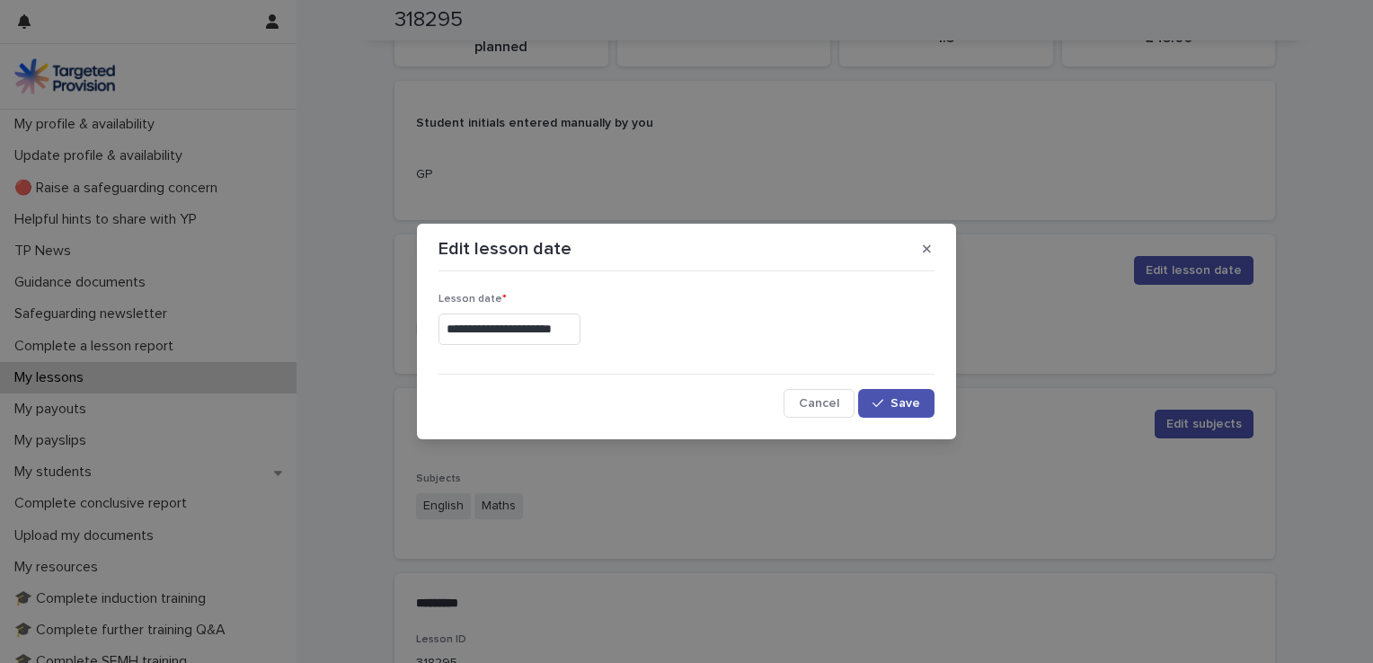
type input "**********"
click at [907, 397] on span "Save" at bounding box center [905, 403] width 30 height 13
